Goal: Task Accomplishment & Management: Complete application form

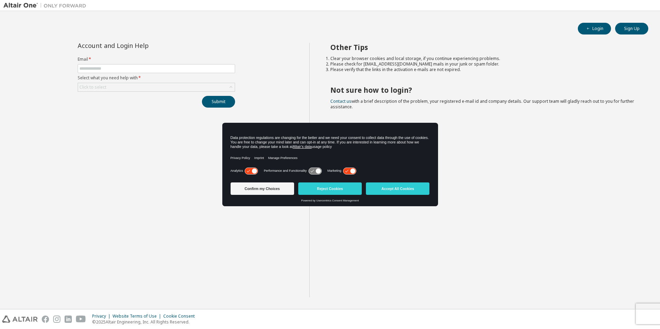
click at [352, 171] on icon at bounding box center [353, 171] width 5 height 5
click at [250, 170] on icon at bounding box center [251, 171] width 13 height 7
click at [312, 170] on icon at bounding box center [315, 171] width 13 height 7
click at [315, 170] on icon at bounding box center [315, 171] width 13 height 7
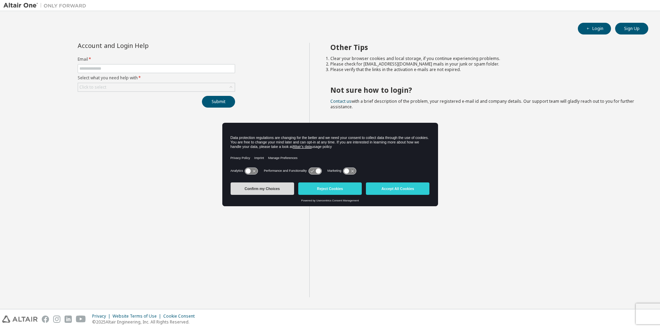
click at [264, 189] on button "Confirm my Choices" at bounding box center [263, 189] width 64 height 12
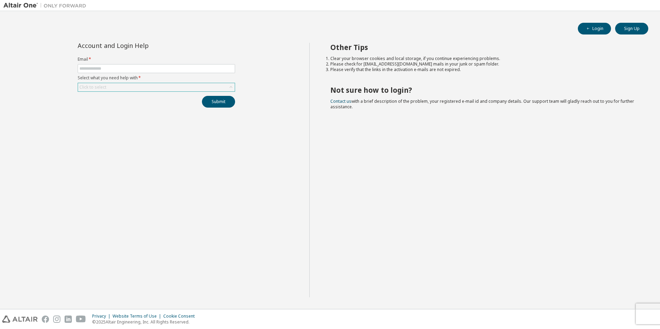
click at [142, 88] on div "Click to select" at bounding box center [156, 87] width 157 height 8
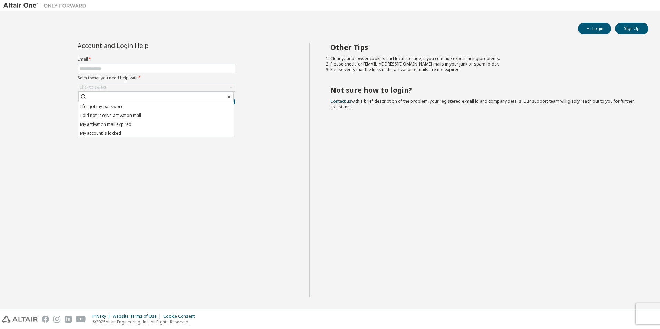
click at [264, 93] on div "Account and Login Help Email * Select what you need help with * Click to select…" at bounding box center [156, 170] width 306 height 255
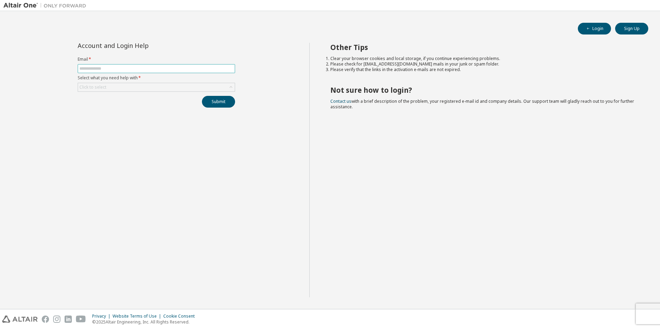
click at [134, 73] on span at bounding box center [156, 68] width 157 height 9
click at [139, 69] on input "text" at bounding box center [156, 69] width 154 height 6
